Goal: Complete application form

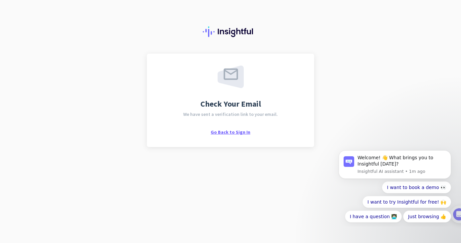
click at [238, 131] on span "Go Back to Sign In" at bounding box center [231, 132] width 40 height 6
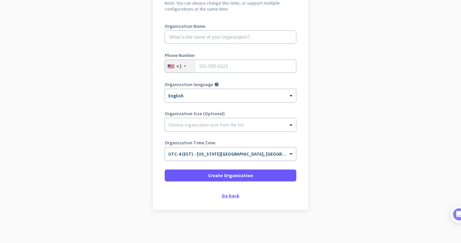
click at [235, 197] on div "Go back" at bounding box center [231, 195] width 132 height 5
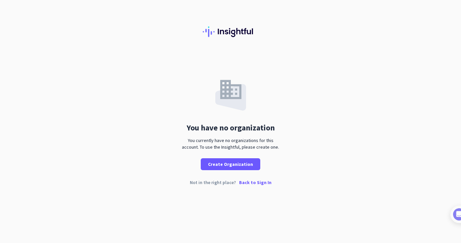
click at [247, 182] on p "Back to Sign In" at bounding box center [255, 182] width 32 height 5
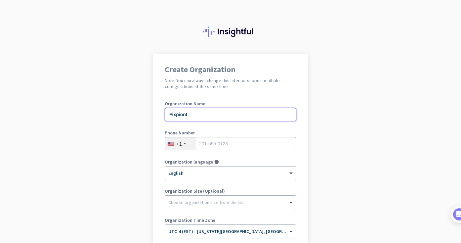
type input "Fixpiont"
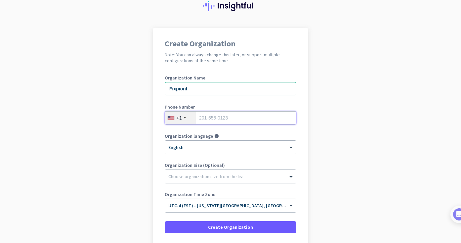
scroll to position [29, 0]
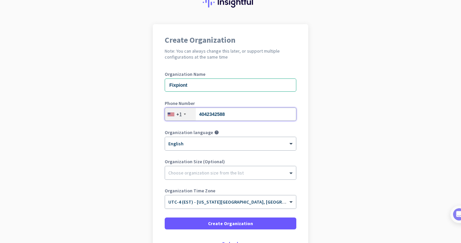
type input "4042342588"
click at [149, 169] on app-onboarding-organization "Create Organization Note: You can always change this later, or support multiple…" at bounding box center [230, 157] width 461 height 267
click at [191, 174] on div "Choose organization size from the list" at bounding box center [205, 173] width 75 height 6
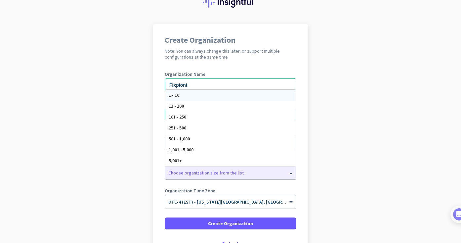
click at [151, 167] on app-onboarding-organization "Create Organization Note: You can always change this later, or support multiple…" at bounding box center [230, 157] width 461 height 267
click at [293, 174] on span at bounding box center [292, 172] width 8 height 7
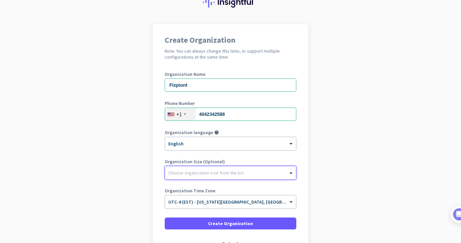
click at [196, 173] on div at bounding box center [230, 171] width 131 height 7
click at [333, 165] on app-onboarding-organization "Create Organization Note: You can always change this later, or support multiple…" at bounding box center [230, 157] width 461 height 267
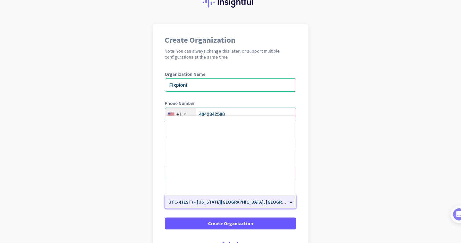
click at [290, 200] on span at bounding box center [292, 202] width 8 height 6
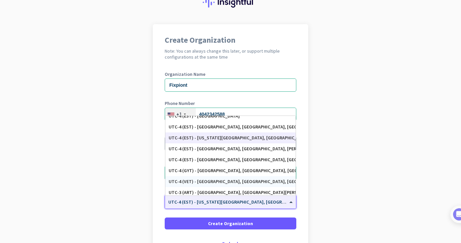
scroll to position [756, 0]
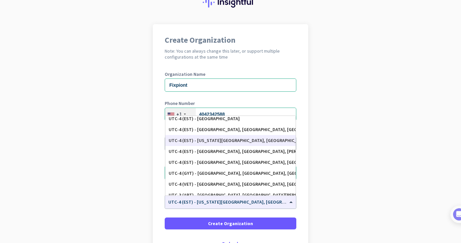
click at [319, 140] on app-onboarding-organization "Create Organization Note: You can always change this later, or support multiple…" at bounding box center [230, 157] width 461 height 267
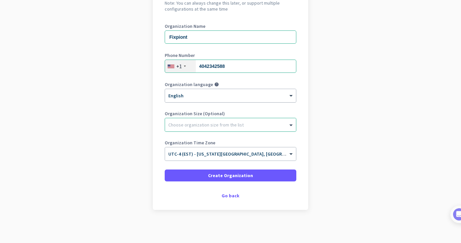
scroll to position [77, 0]
click at [291, 124] on span at bounding box center [292, 124] width 8 height 7
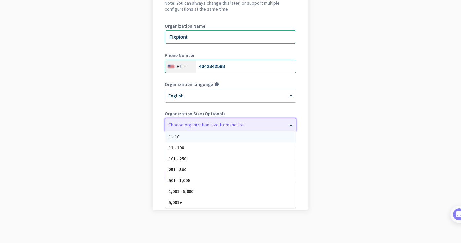
click at [133, 132] on app-onboarding-organization "Create Organization Note: You can always change this later, or support multiple…" at bounding box center [230, 109] width 461 height 267
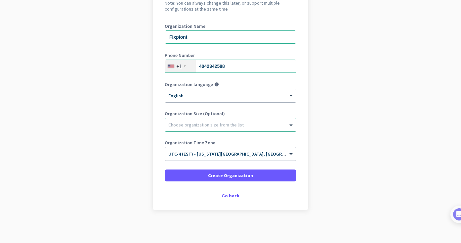
click at [201, 124] on div at bounding box center [230, 123] width 131 height 7
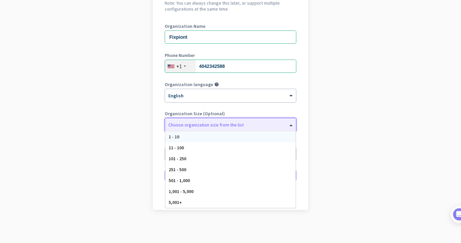
click at [187, 134] on div "1 - 10" at bounding box center [230, 136] width 130 height 11
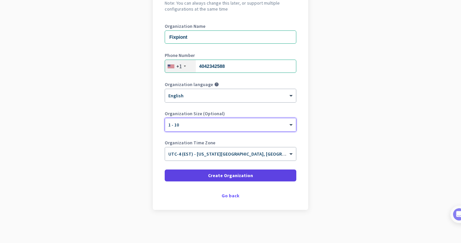
click at [245, 174] on span "Create Organization" at bounding box center [230, 175] width 45 height 7
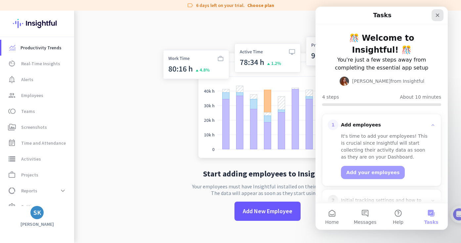
click at [440, 15] on icon "Close" at bounding box center [437, 15] width 5 height 5
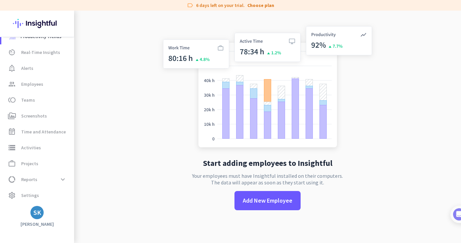
scroll to position [11, 0]
click at [38, 22] on img at bounding box center [37, 24] width 48 height 26
